Goal: Task Accomplishment & Management: Use online tool/utility

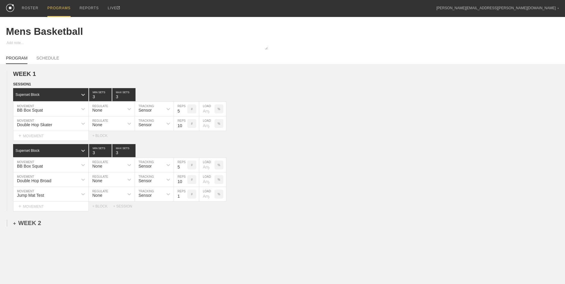
click at [29, 223] on div "+ WEEK 2" at bounding box center [27, 223] width 28 height 7
click at [29, 229] on div "+ SESSION 1" at bounding box center [24, 229] width 23 height 5
click at [43, 239] on div "+ BLOCK" at bounding box center [50, 240] width 75 height 10
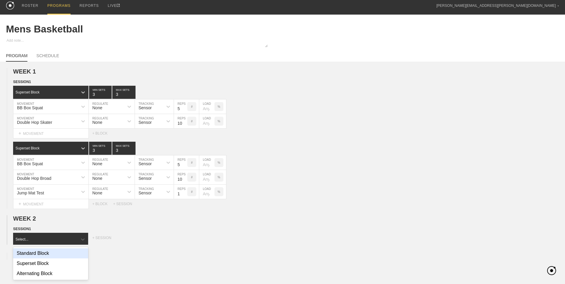
scroll to position [3, 0]
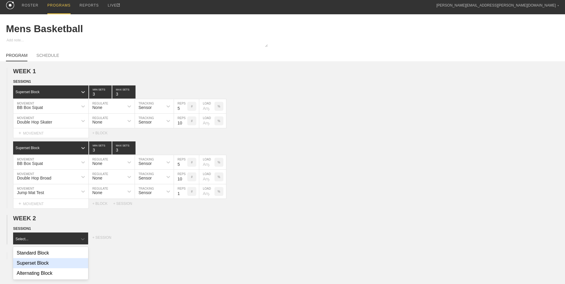
click at [51, 263] on div "Superset Block" at bounding box center [50, 263] width 75 height 10
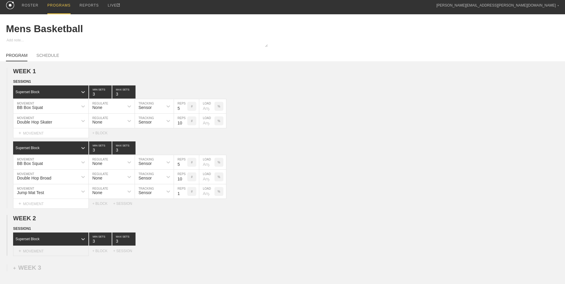
click at [58, 252] on div "+ MOVEMENT" at bounding box center [51, 251] width 76 height 10
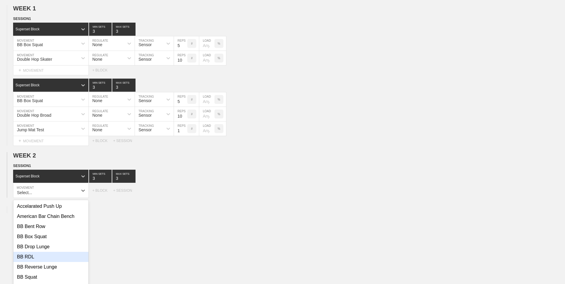
scroll to position [74, 0]
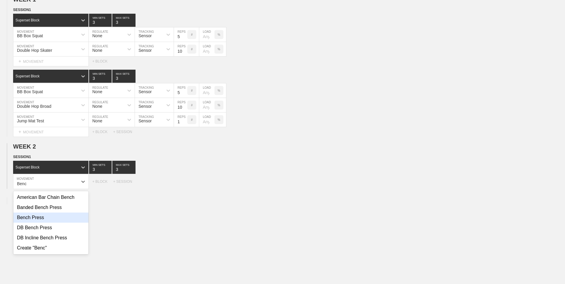
click at [55, 223] on div "Bench Press" at bounding box center [50, 218] width 75 height 10
type input "Benc"
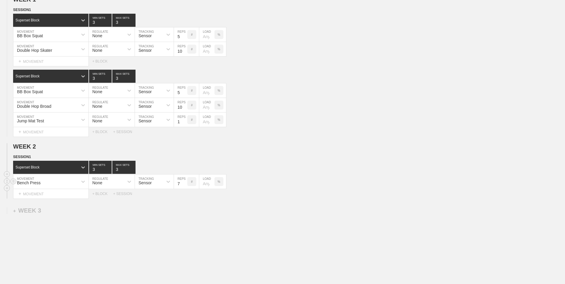
click at [184, 187] on input "7" at bounding box center [180, 182] width 13 height 14
click at [184, 187] on input "6" at bounding box center [180, 182] width 13 height 14
type input "5"
click at [184, 187] on input "5" at bounding box center [180, 182] width 13 height 14
click at [24, 195] on div "+ MOVEMENT" at bounding box center [51, 194] width 76 height 10
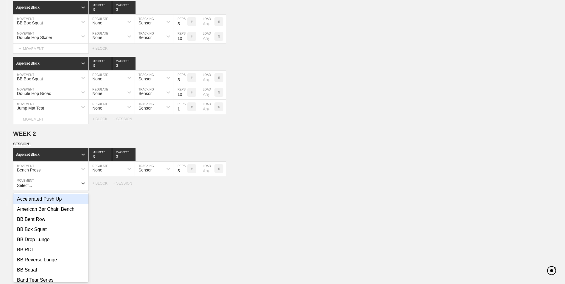
scroll to position [89, 0]
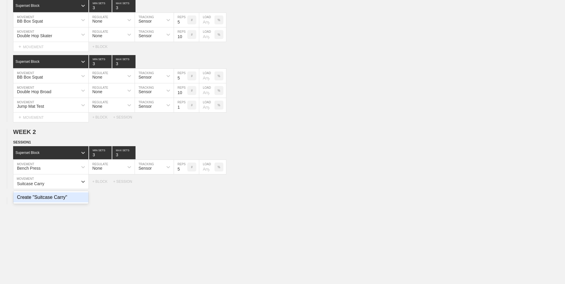
click at [35, 200] on div "Create "Suitcase Carry"" at bounding box center [50, 197] width 75 height 10
type input "Suitcase Carry"
click at [184, 186] on input "7" at bounding box center [180, 182] width 13 height 14
click at [184, 186] on input "6" at bounding box center [180, 182] width 13 height 14
click at [184, 186] on input "5" at bounding box center [180, 182] width 13 height 14
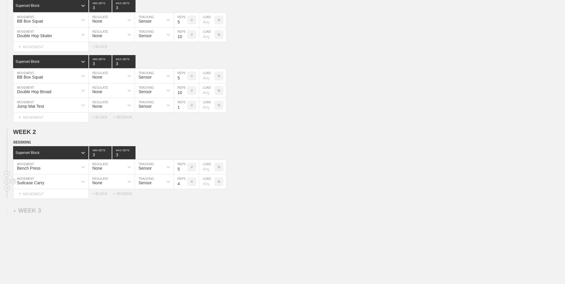
click at [184, 186] on input "4" at bounding box center [180, 182] width 13 height 14
click at [184, 186] on input "3" at bounding box center [180, 182] width 13 height 14
type input "2"
click at [184, 186] on input "2" at bounding box center [180, 182] width 13 height 14
click at [103, 195] on div "+ BLOCK" at bounding box center [102, 194] width 21 height 4
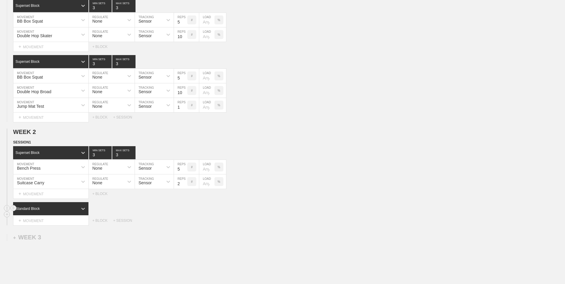
click at [52, 211] on div "Standard Block" at bounding box center [45, 208] width 65 height 5
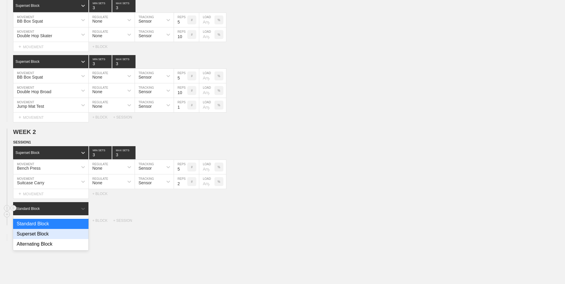
click at [47, 238] on div "Superset Block" at bounding box center [50, 234] width 75 height 10
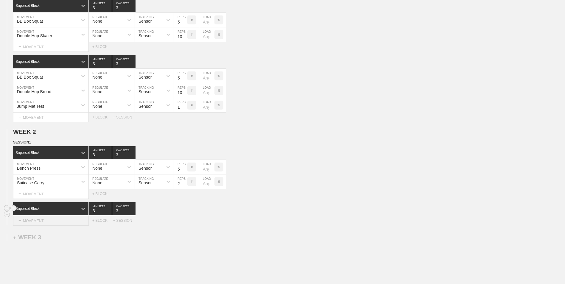
click at [50, 222] on div "+ MOVEMENT" at bounding box center [51, 221] width 76 height 10
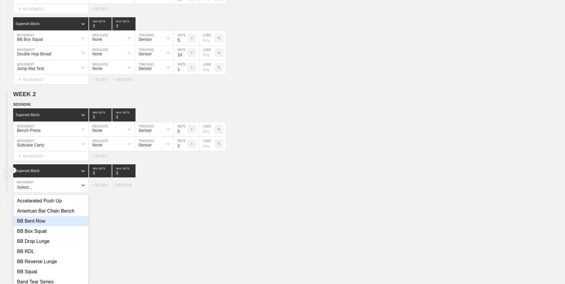
scroll to position [130, 0]
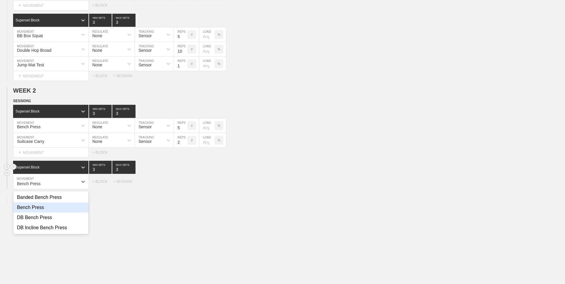
click at [42, 210] on div "Bench Press" at bounding box center [50, 208] width 75 height 10
type input "Bench Press"
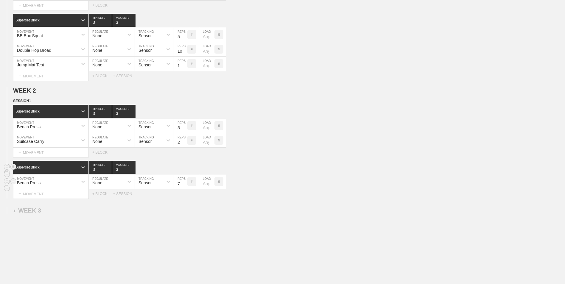
click at [184, 186] on input "7" at bounding box center [180, 182] width 13 height 14
click at [184, 186] on input "6" at bounding box center [180, 182] width 13 height 14
click at [184, 186] on input "5" at bounding box center [180, 182] width 13 height 14
click at [184, 186] on input "4" at bounding box center [180, 182] width 13 height 14
type input "5"
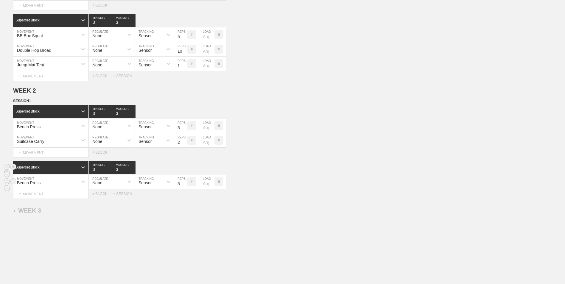
click at [184, 183] on input "5" at bounding box center [180, 182] width 13 height 14
click at [57, 195] on div "+ MOVEMENT" at bounding box center [51, 194] width 76 height 10
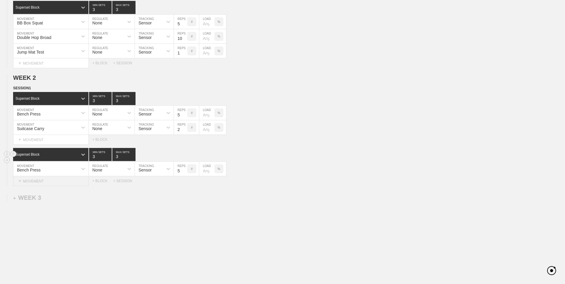
scroll to position [145, 0]
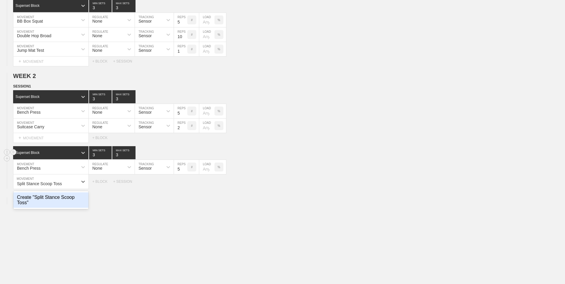
click at [35, 203] on div "Create "Split Stance Scoop Toss"" at bounding box center [50, 199] width 75 height 15
type input "Split Stance Scoop Toss"
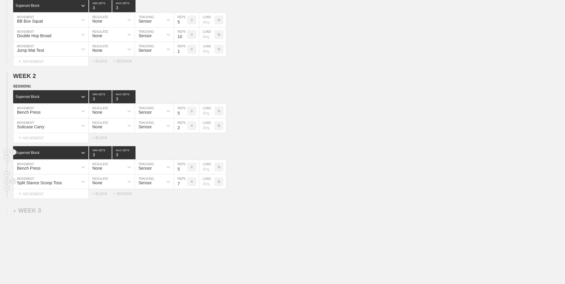
click at [185, 186] on input "7" at bounding box center [180, 182] width 13 height 14
click at [185, 186] on input "6" at bounding box center [180, 182] width 13 height 14
click at [185, 186] on input "5" at bounding box center [180, 182] width 13 height 14
click at [185, 186] on input "4" at bounding box center [180, 182] width 13 height 14
type input "3"
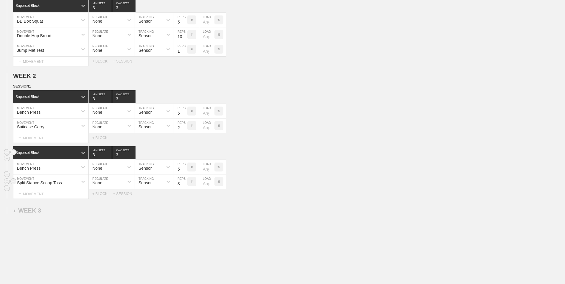
click at [185, 186] on input "3" at bounding box center [180, 182] width 13 height 14
click at [102, 193] on div "+ BLOCK" at bounding box center [102, 194] width 21 height 4
click at [57, 209] on div "Standard Block" at bounding box center [45, 208] width 65 height 5
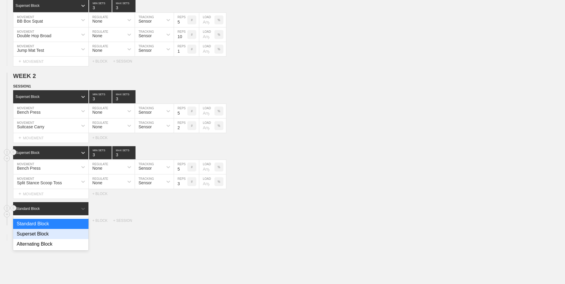
click at [53, 234] on div "Superset Block" at bounding box center [50, 234] width 75 height 10
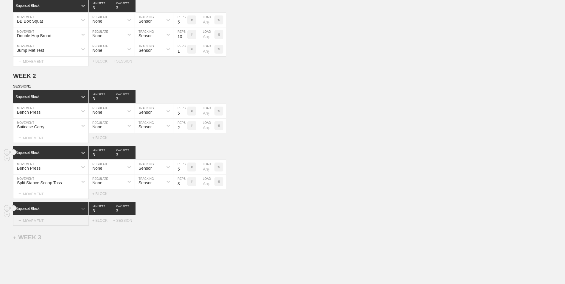
click at [64, 226] on div "+ MOVEMENT" at bounding box center [51, 221] width 76 height 10
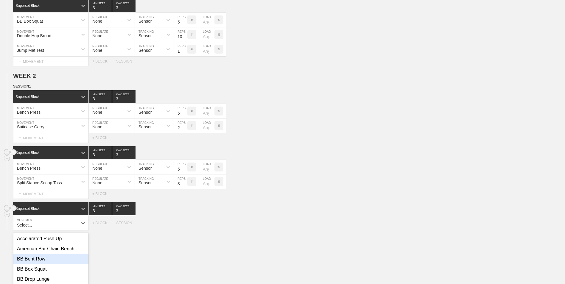
scroll to position [186, 0]
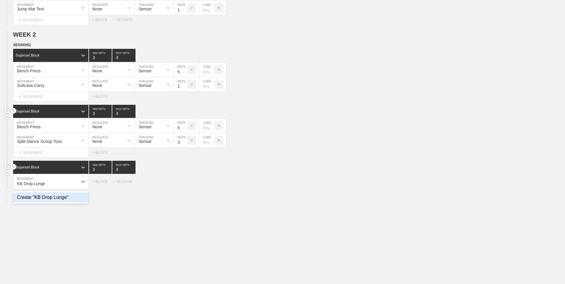
click at [59, 200] on div "Create "KB Drop Lunge"" at bounding box center [50, 197] width 75 height 10
type input "KB Drop Lunge"
click at [71, 193] on div "+ MOVEMENT" at bounding box center [51, 194] width 76 height 10
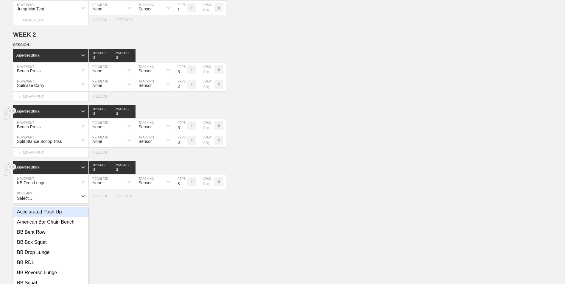
scroll to position [201, 0]
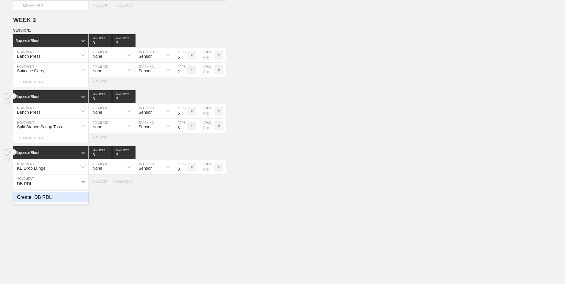
click at [66, 202] on div "Create "DB RDL"" at bounding box center [50, 197] width 75 height 10
type input "DB RDL"
click at [185, 127] on input "4" at bounding box center [180, 126] width 13 height 14
type input "5"
click at [185, 127] on input "5" at bounding box center [180, 126] width 13 height 14
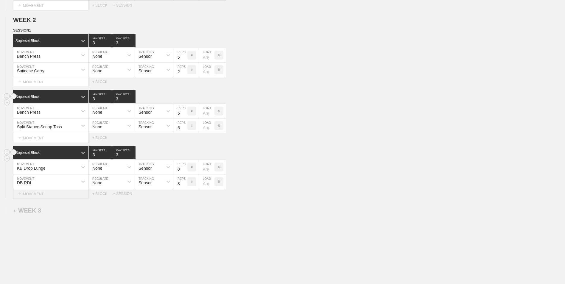
click at [81, 195] on div "+ MOVEMENT" at bounding box center [51, 194] width 76 height 10
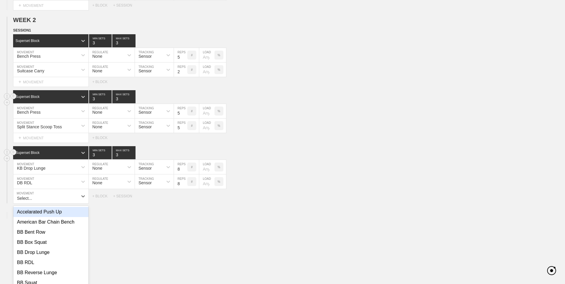
scroll to position [216, 0]
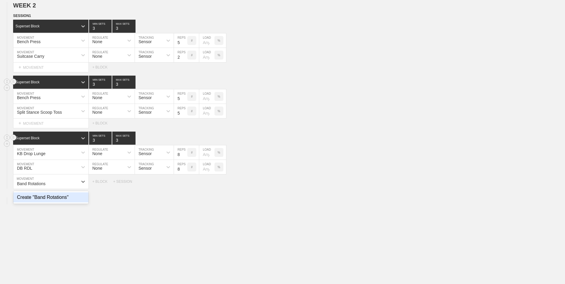
click at [71, 202] on div "Create "Band Rotations"" at bounding box center [50, 197] width 75 height 10
type input "Band Rotations"
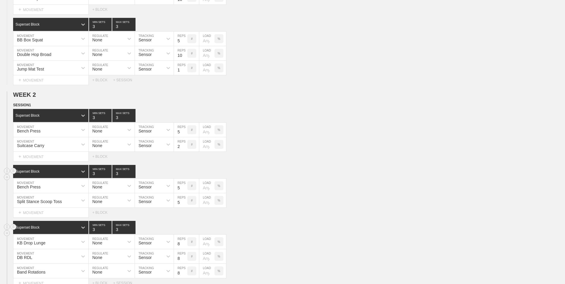
scroll to position [186, 0]
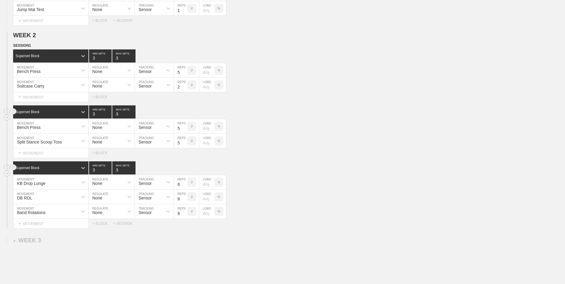
click at [327, 153] on div "Select... MOVEMENT + MOVEMENT + BLOCK" at bounding box center [282, 153] width 565 height 10
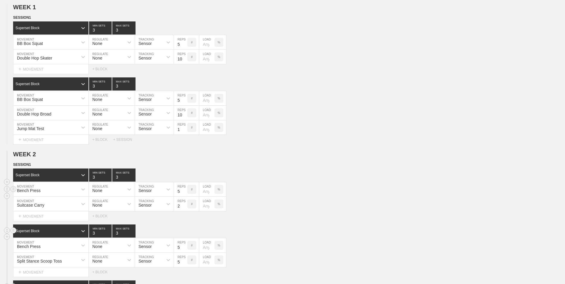
scroll to position [97, 0]
